Goal: Task Accomplishment & Management: Use online tool/utility

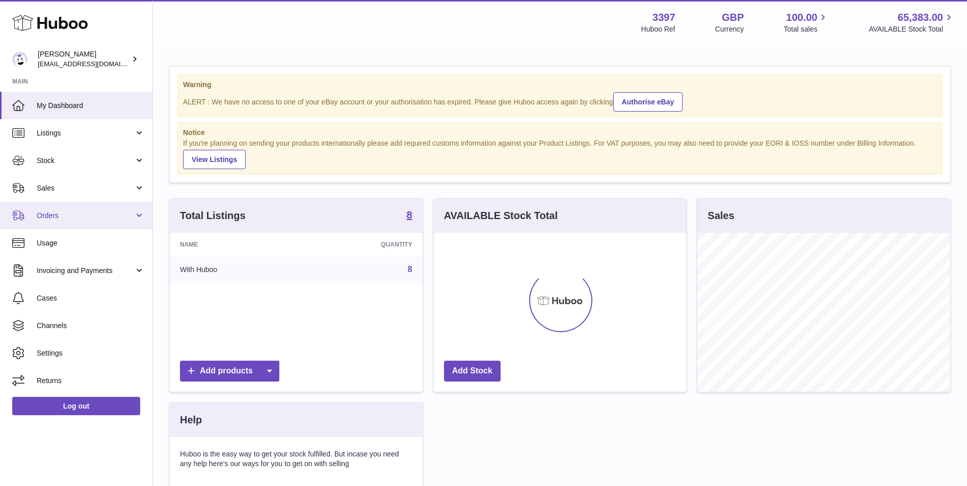
scroll to position [159, 252]
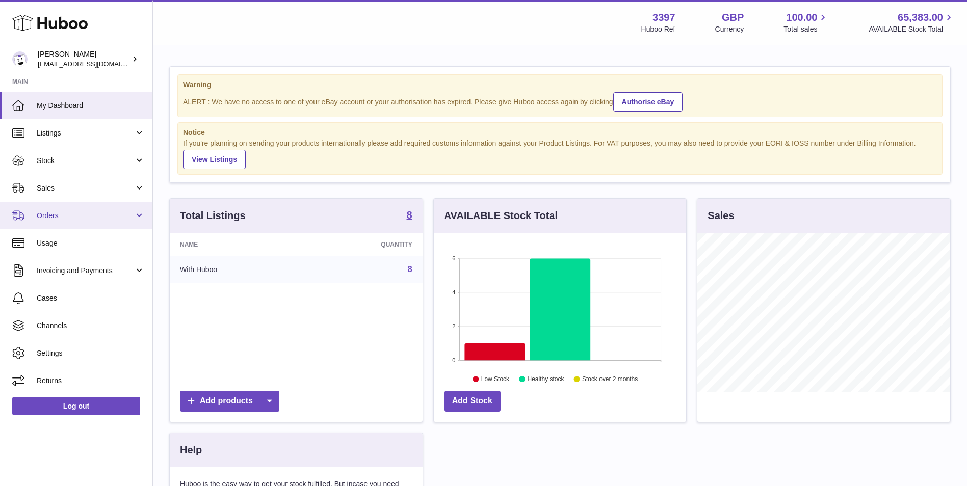
click at [60, 220] on span "Orders" at bounding box center [85, 216] width 97 height 10
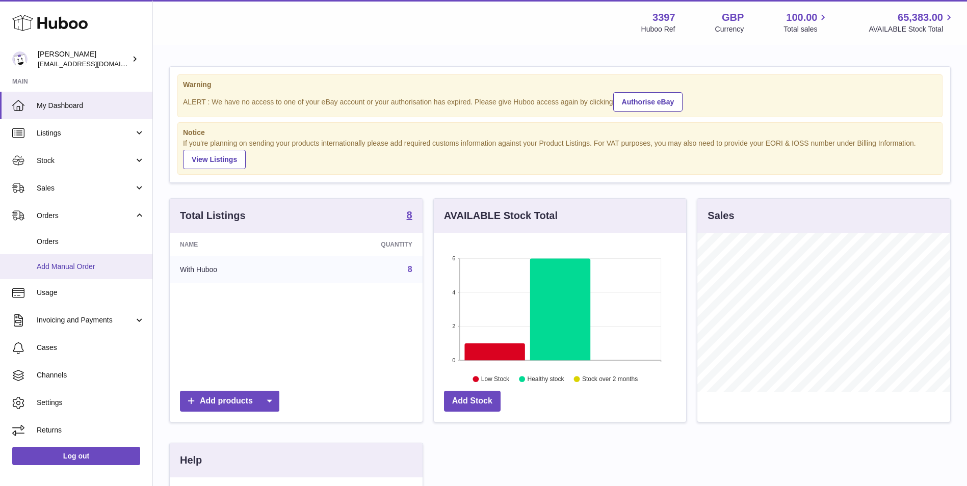
click at [55, 265] on span "Add Manual Order" at bounding box center [91, 267] width 108 height 10
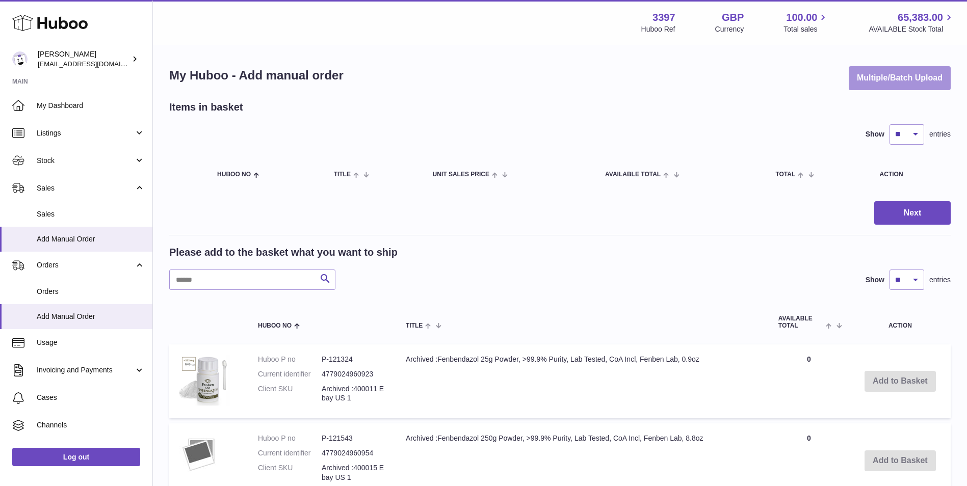
click at [878, 72] on button "Multiple/Batch Upload" at bounding box center [900, 78] width 102 height 24
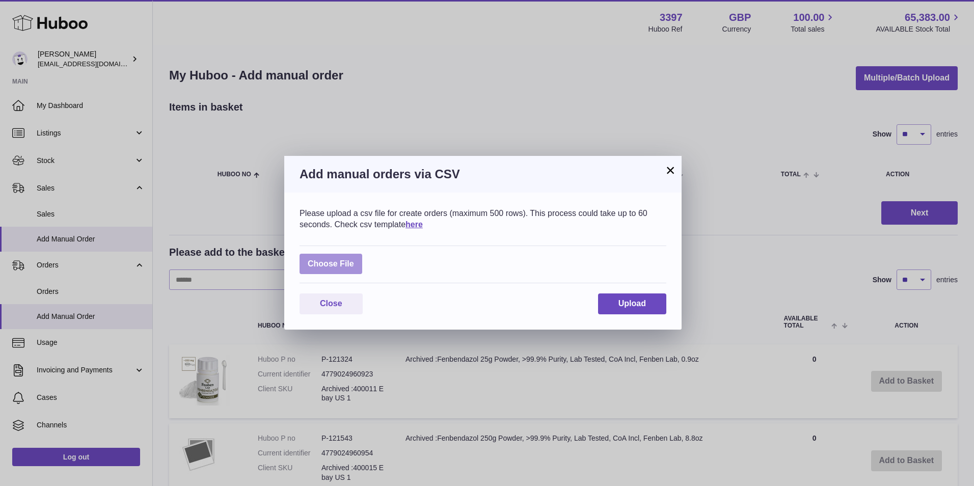
click at [311, 260] on label at bounding box center [331, 264] width 63 height 21
click at [354, 259] on input "file" at bounding box center [354, 259] width 1 height 1
type input "**********"
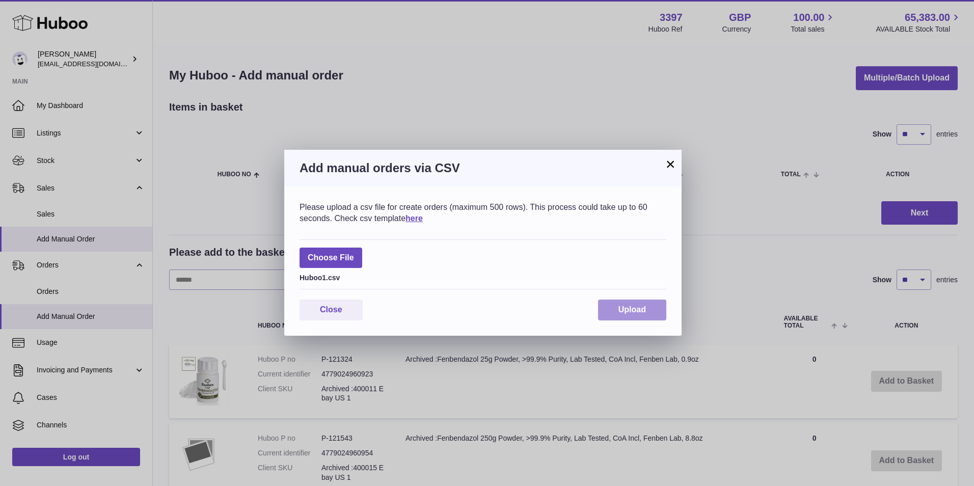
click at [626, 307] on span "Upload" at bounding box center [633, 309] width 28 height 9
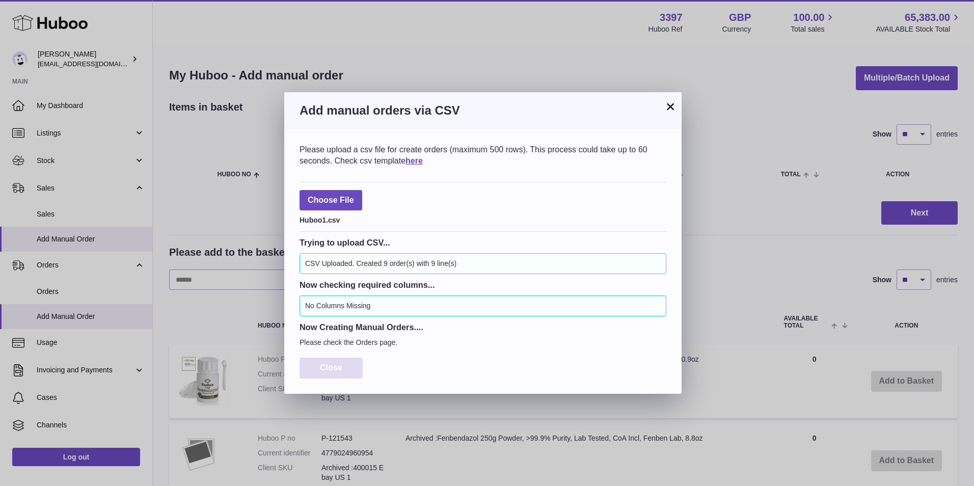
click at [327, 367] on span "Close" at bounding box center [331, 367] width 22 height 9
